Goal: Browse casually

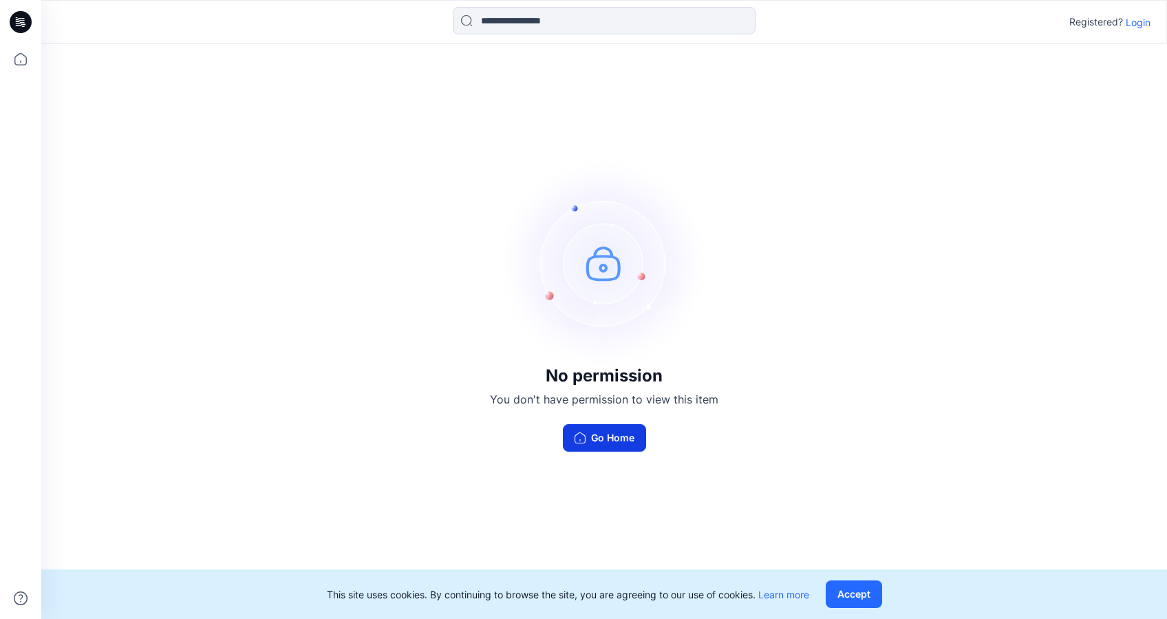
click at [621, 442] on button "Go Home" at bounding box center [604, 438] width 83 height 28
click at [619, 440] on button "Go Home" at bounding box center [604, 438] width 83 height 28
